Goal: Transaction & Acquisition: Purchase product/service

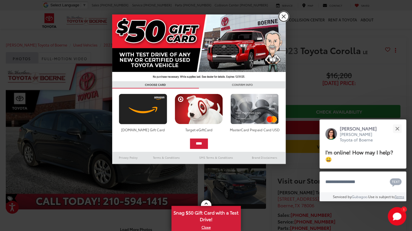
click at [282, 19] on link "X" at bounding box center [284, 17] width 10 height 10
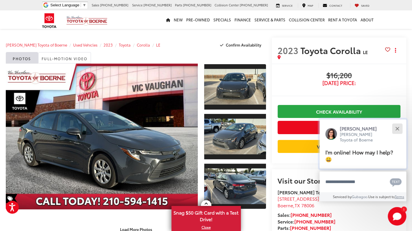
click at [399, 128] on button "Close" at bounding box center [397, 128] width 12 height 12
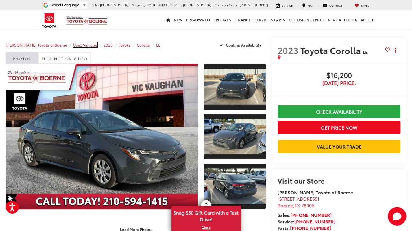
click at [73, 44] on span "Used Vehicles" at bounding box center [85, 44] width 24 height 5
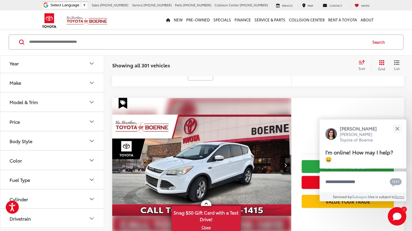
scroll to position [551, 0]
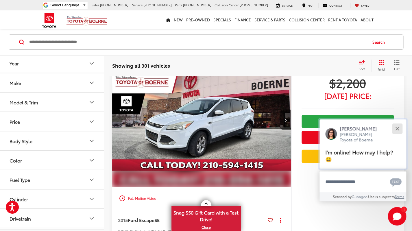
click at [397, 127] on button "Close" at bounding box center [397, 128] width 12 height 12
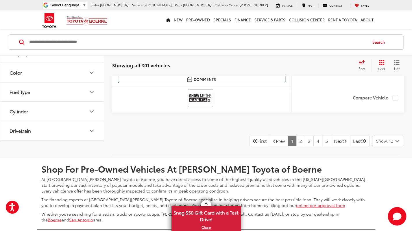
scroll to position [2933, 0]
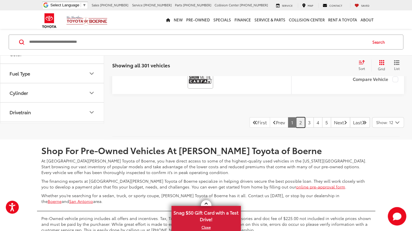
click at [296, 118] on link "2" at bounding box center [300, 122] width 9 height 10
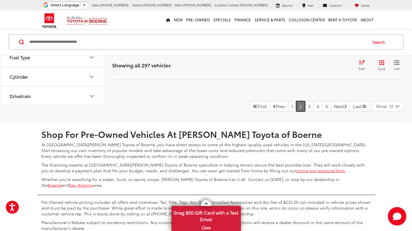
scroll to position [2905, 0]
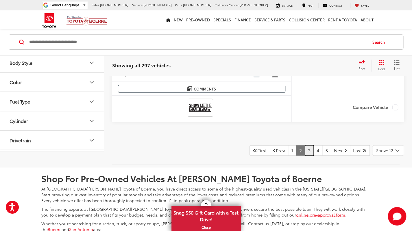
click at [305, 145] on link "3" at bounding box center [309, 150] width 9 height 10
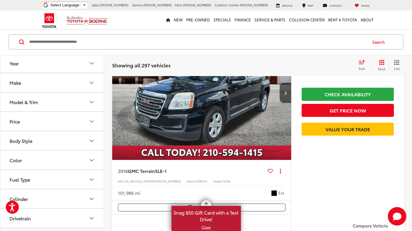
scroll to position [29, 0]
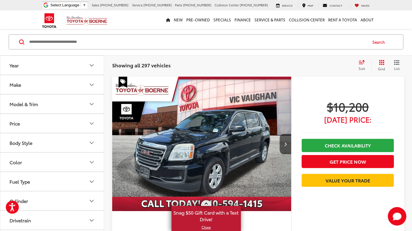
click at [208, 203] on link at bounding box center [206, 203] width 10 height 6
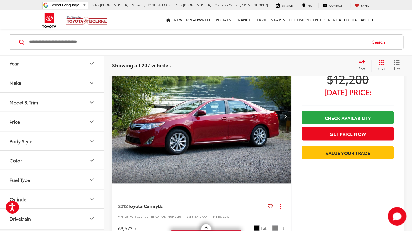
scroll to position [1769, 0]
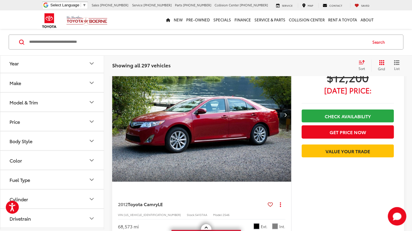
click at [361, 62] on icon "Select sort value" at bounding box center [361, 62] width 6 height 4
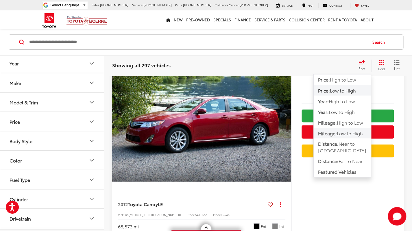
click at [343, 129] on span "Low to High" at bounding box center [350, 132] width 26 height 7
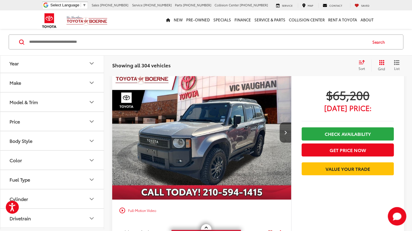
scroll to position [1525, 0]
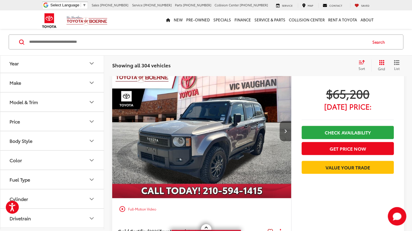
click at [284, 127] on button "Next image" at bounding box center [285, 131] width 12 height 20
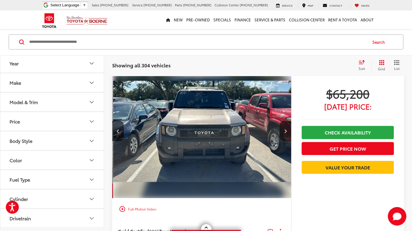
scroll to position [0, 180]
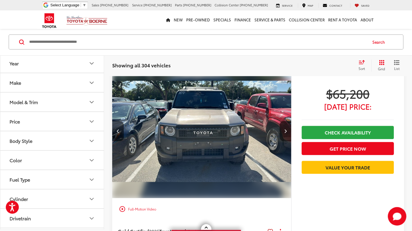
click at [284, 127] on button "Next image" at bounding box center [285, 131] width 12 height 20
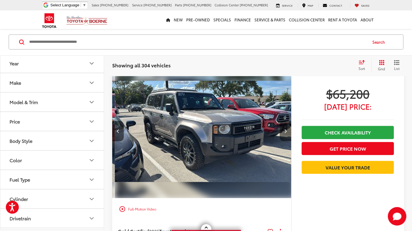
scroll to position [0, 359]
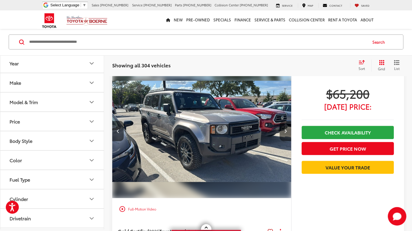
click at [284, 127] on button "Next image" at bounding box center [285, 131] width 12 height 20
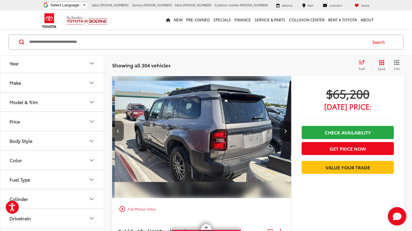
scroll to position [0, 539]
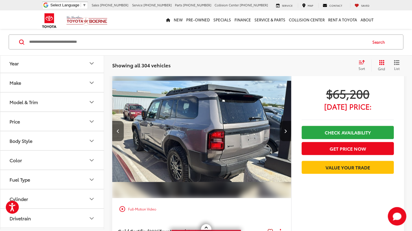
click at [301, 177] on capital-one-entry-button at bounding box center [301, 177] width 0 height 0
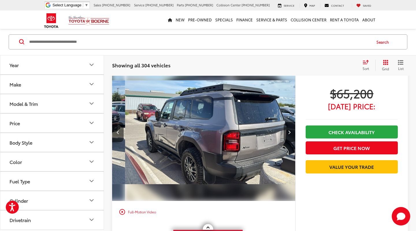
scroll to position [0, 552]
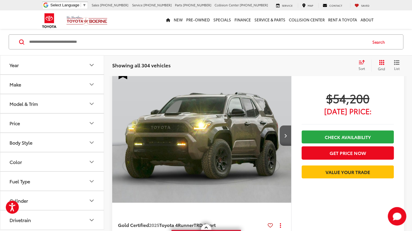
scroll to position [2494, 0]
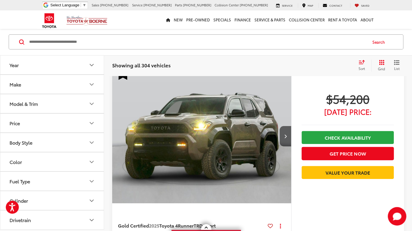
click at [89, 124] on icon "Price" at bounding box center [91, 123] width 7 height 7
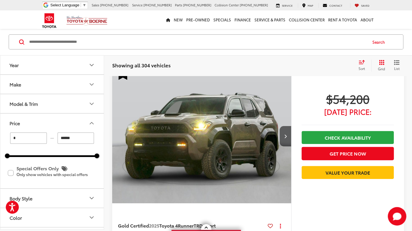
drag, startPoint x: 99, startPoint y: 156, endPoint x: 77, endPoint y: 155, distance: 22.0
click at [77, 155] on div "* — ****** 0 71000 Special Offers Only Only show vehicles with special offers" at bounding box center [51, 159] width 103 height 55
click at [72, 134] on input "******" at bounding box center [76, 137] width 37 height 11
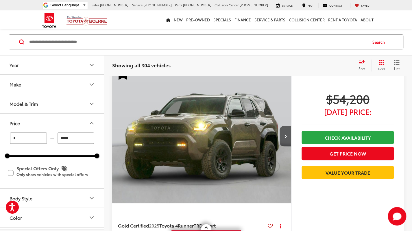
click at [73, 125] on button "Price" at bounding box center [52, 123] width 104 height 19
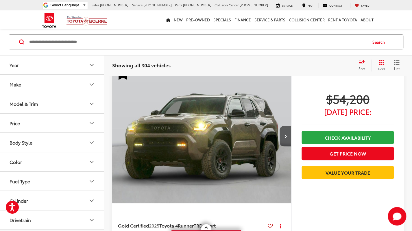
type input "******"
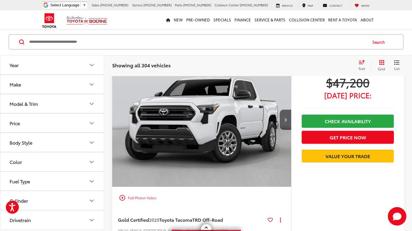
click at [75, 127] on button "Price" at bounding box center [52, 123] width 104 height 19
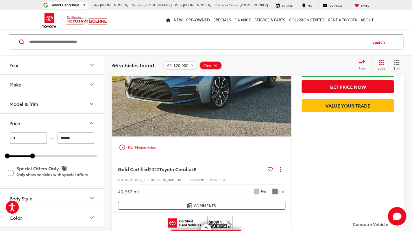
scroll to position [1344, 0]
